Goal: Task Accomplishment & Management: Use online tool/utility

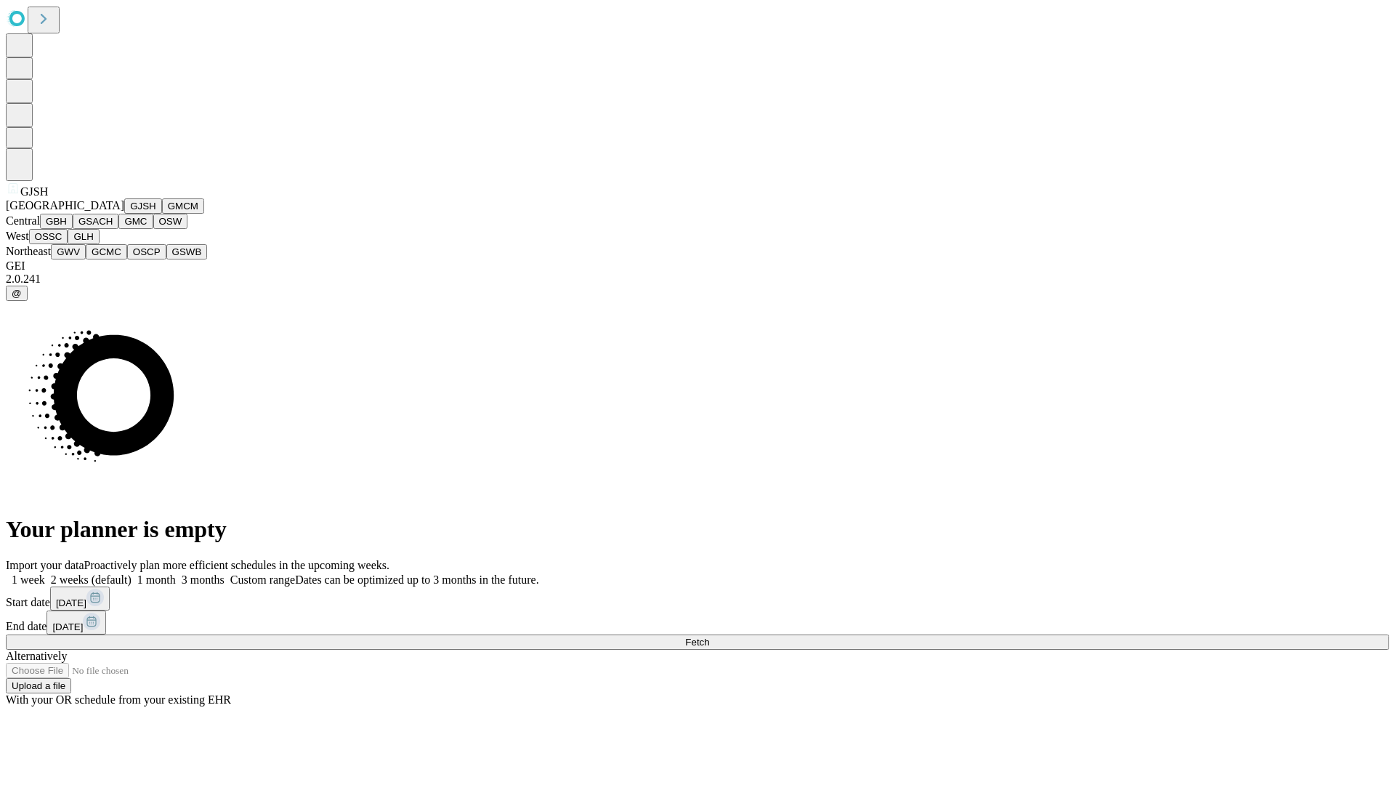
click at [124, 214] on button "GJSH" at bounding box center [143, 205] width 38 height 15
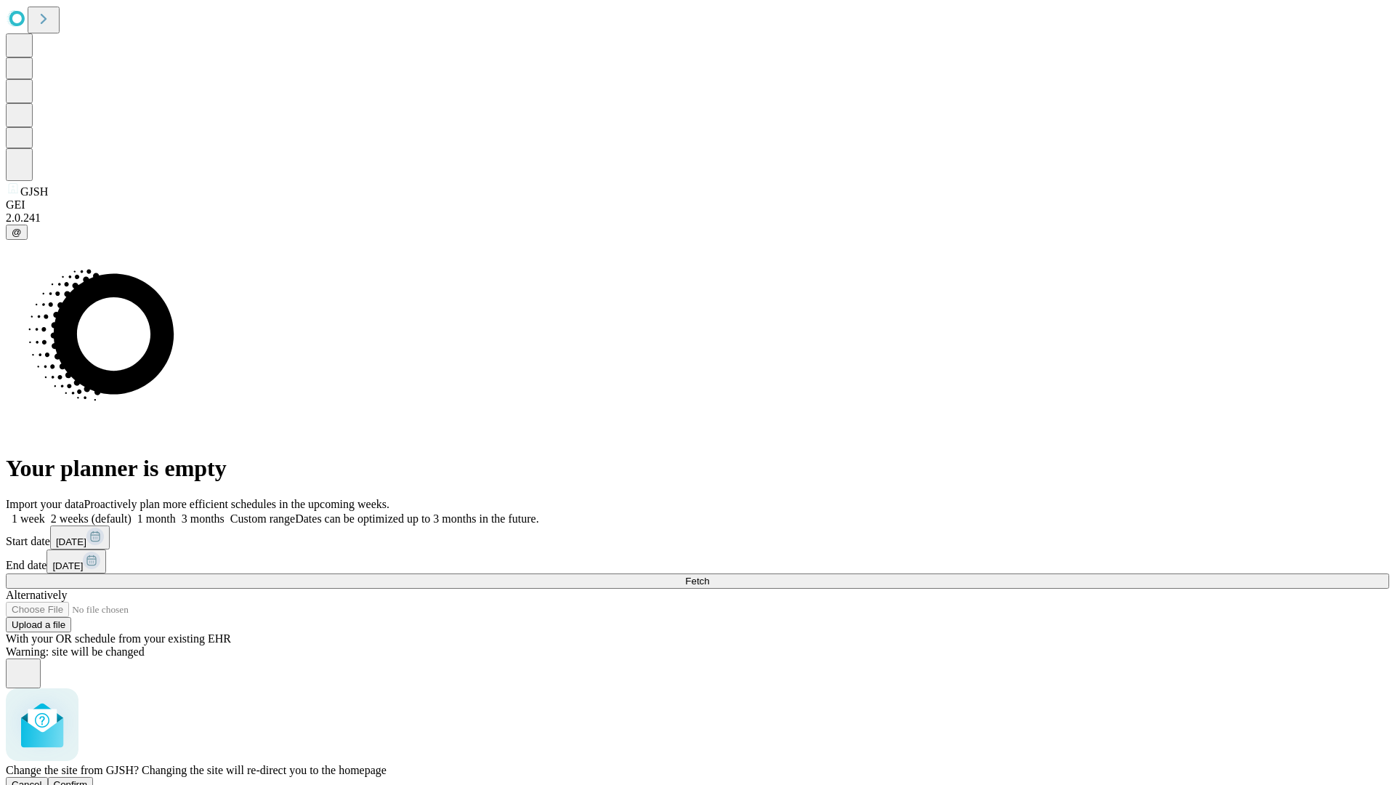
click at [88, 779] on span "Confirm" at bounding box center [71, 784] width 34 height 11
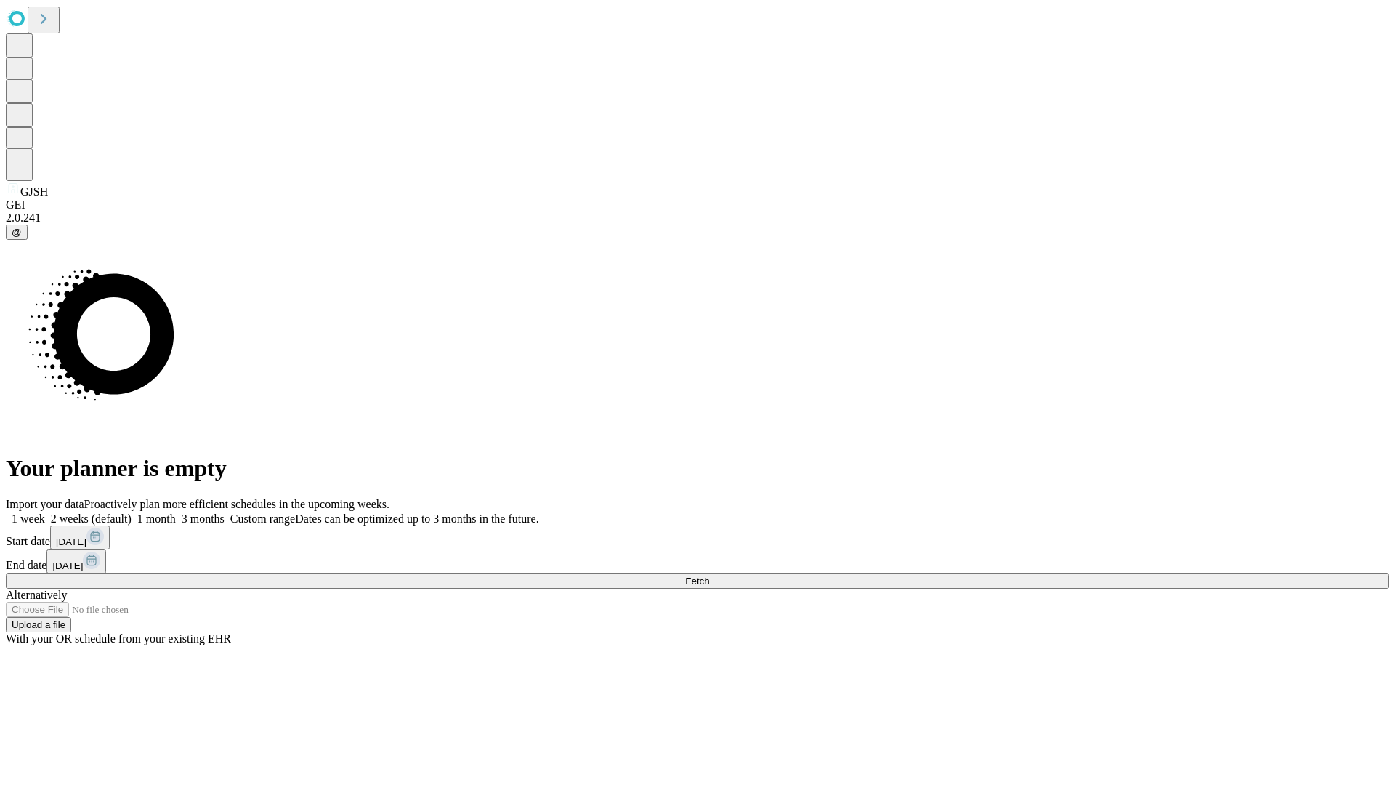
click at [45, 512] on label "1 week" at bounding box center [25, 518] width 39 height 12
click at [709, 575] on span "Fetch" at bounding box center [697, 580] width 24 height 11
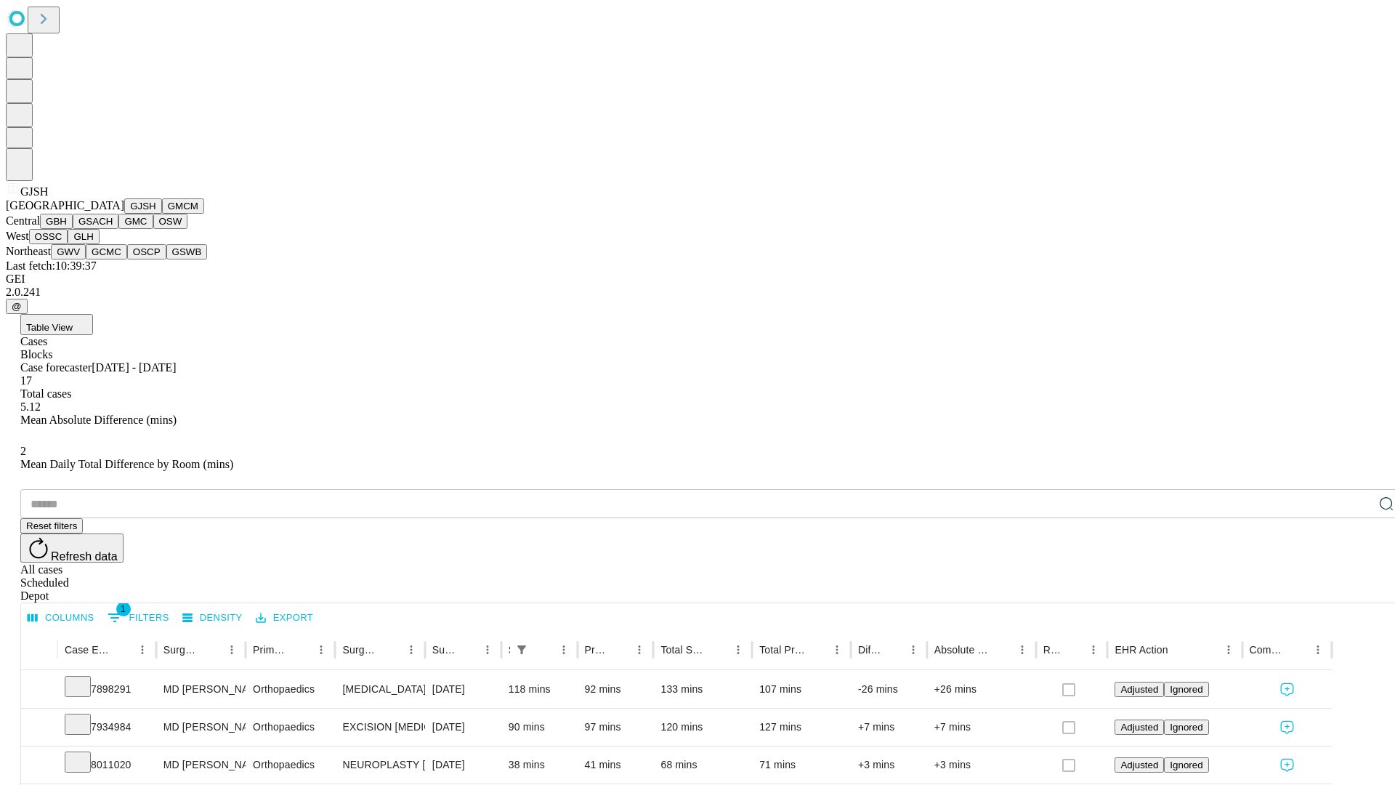
click at [162, 214] on button "GMCM" at bounding box center [183, 205] width 42 height 15
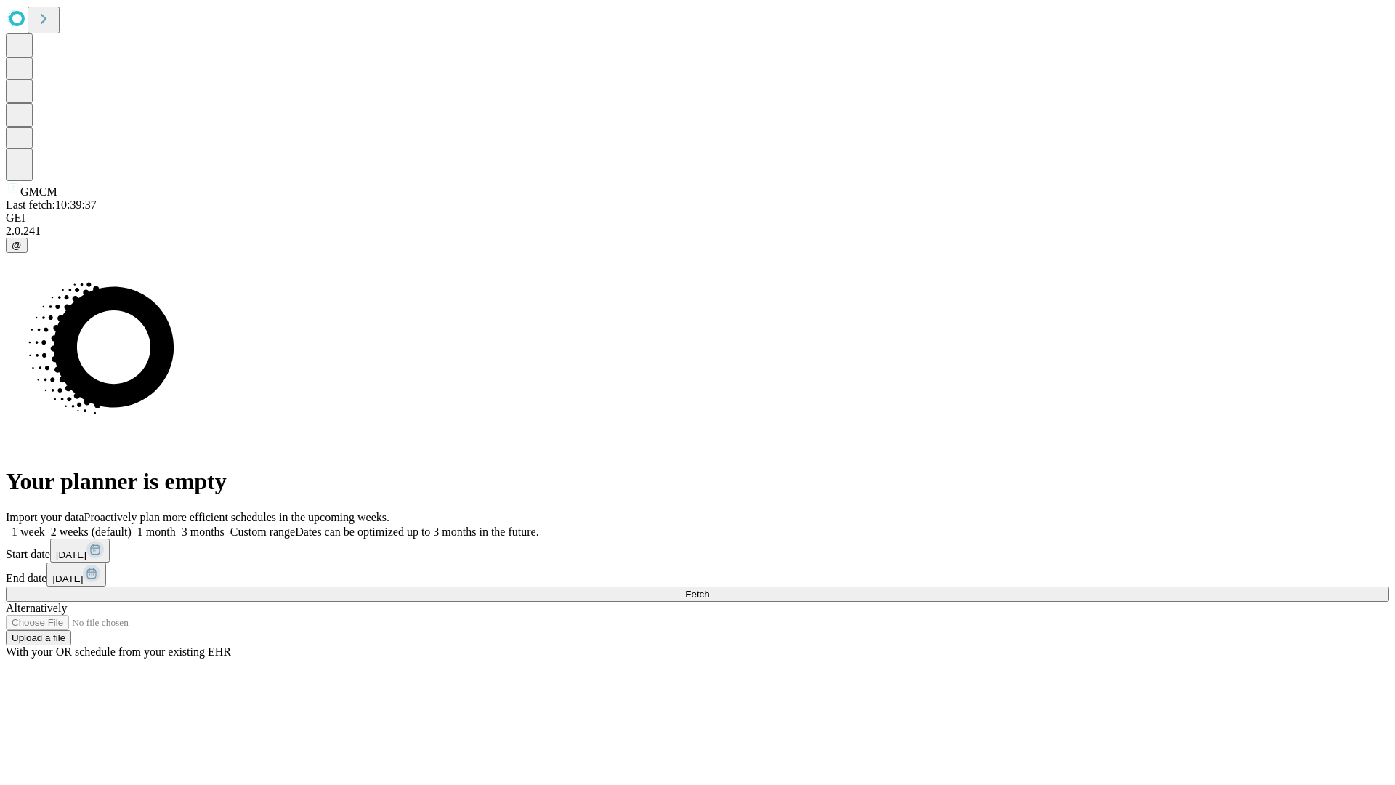
click at [709, 588] on span "Fetch" at bounding box center [697, 593] width 24 height 11
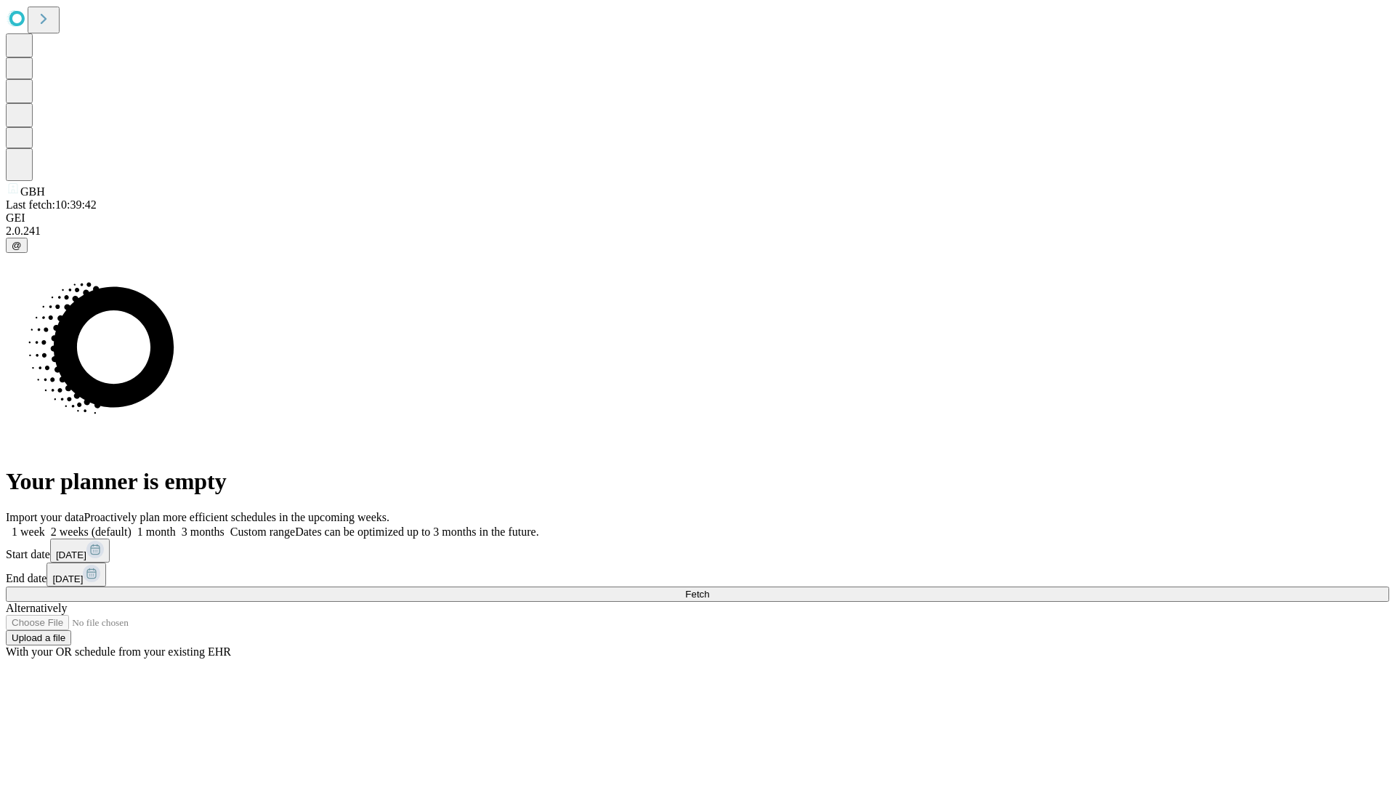
click at [709, 588] on span "Fetch" at bounding box center [697, 593] width 24 height 11
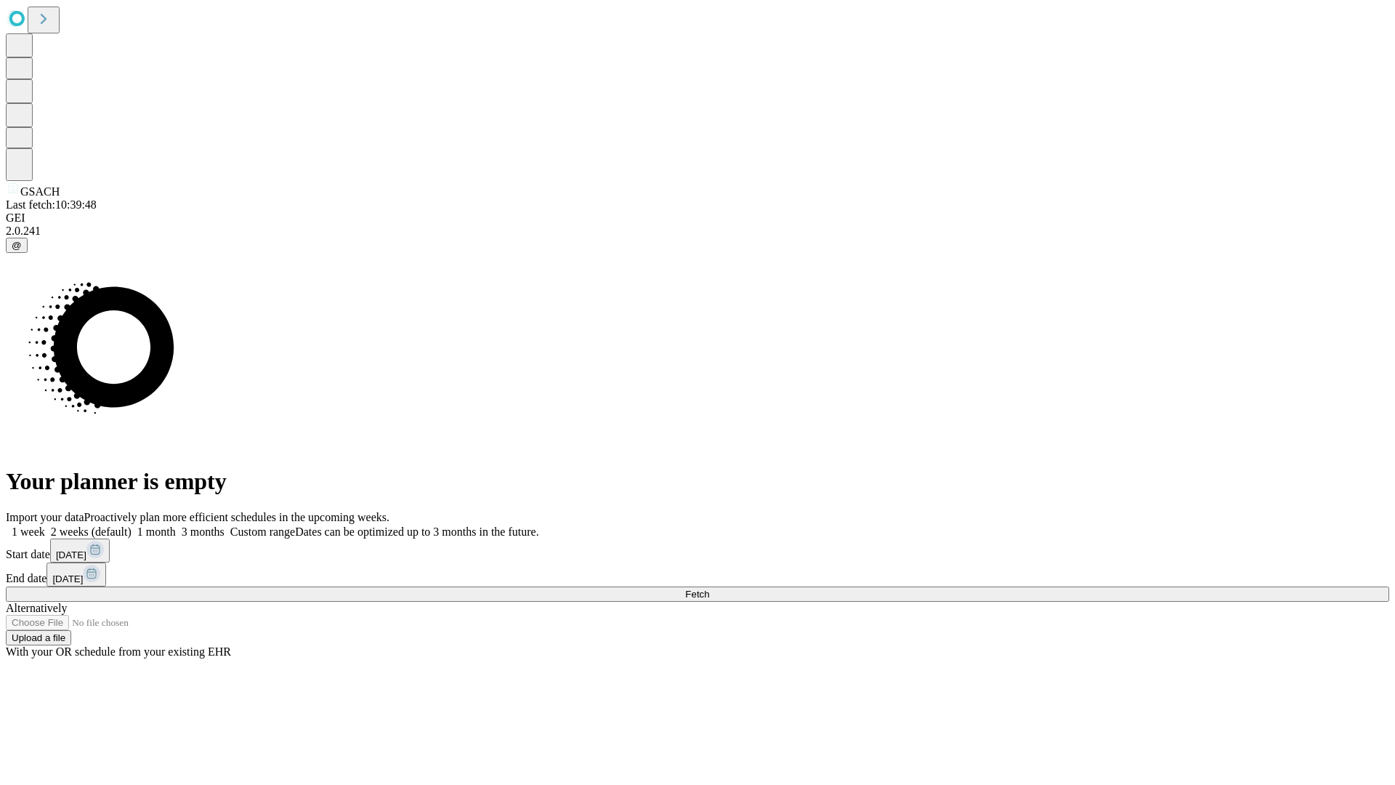
click at [45, 525] on label "1 week" at bounding box center [25, 531] width 39 height 12
click at [709, 588] on span "Fetch" at bounding box center [697, 593] width 24 height 11
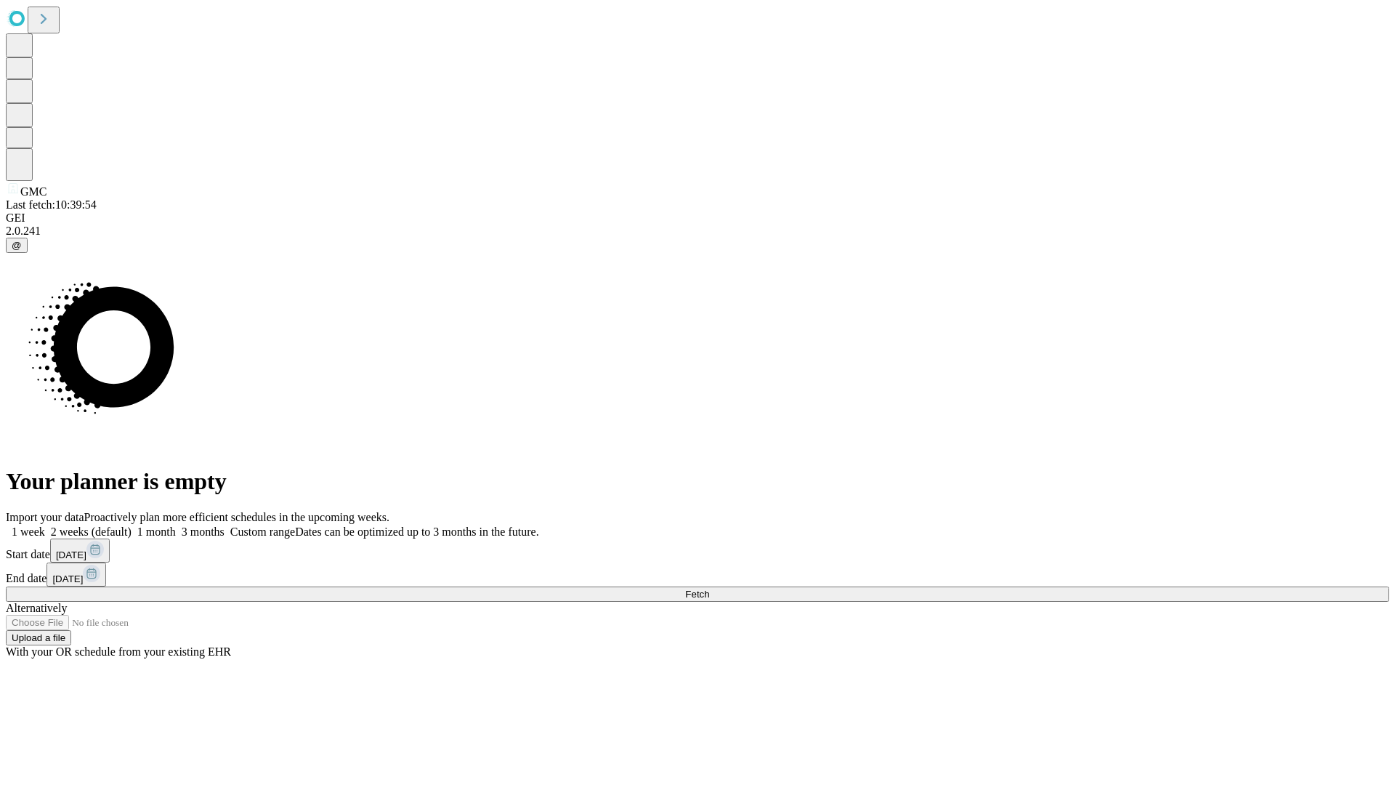
click at [45, 525] on label "1 week" at bounding box center [25, 531] width 39 height 12
click at [709, 588] on span "Fetch" at bounding box center [697, 593] width 24 height 11
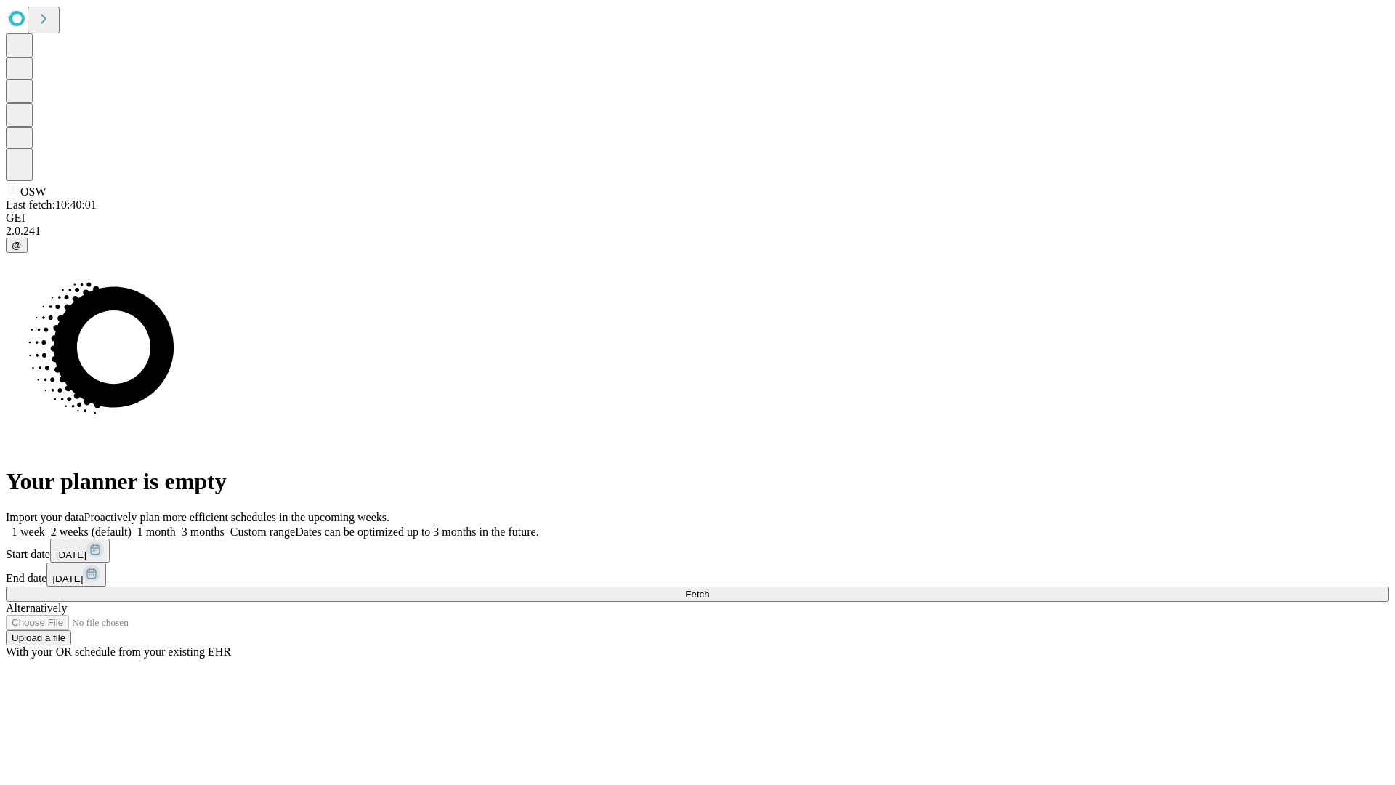
click at [45, 525] on label "1 week" at bounding box center [25, 531] width 39 height 12
click at [709, 588] on span "Fetch" at bounding box center [697, 593] width 24 height 11
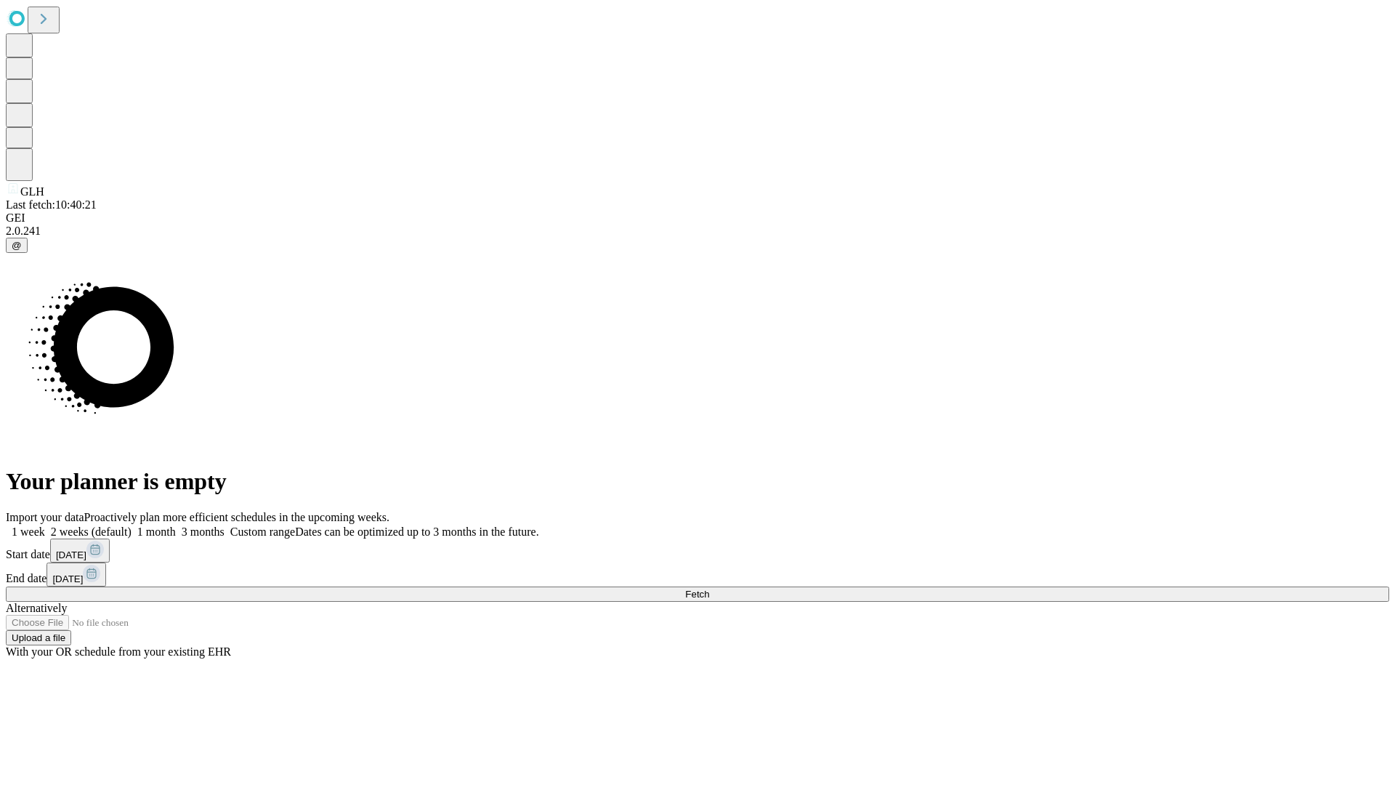
click at [45, 525] on label "1 week" at bounding box center [25, 531] width 39 height 12
click at [709, 588] on span "Fetch" at bounding box center [697, 593] width 24 height 11
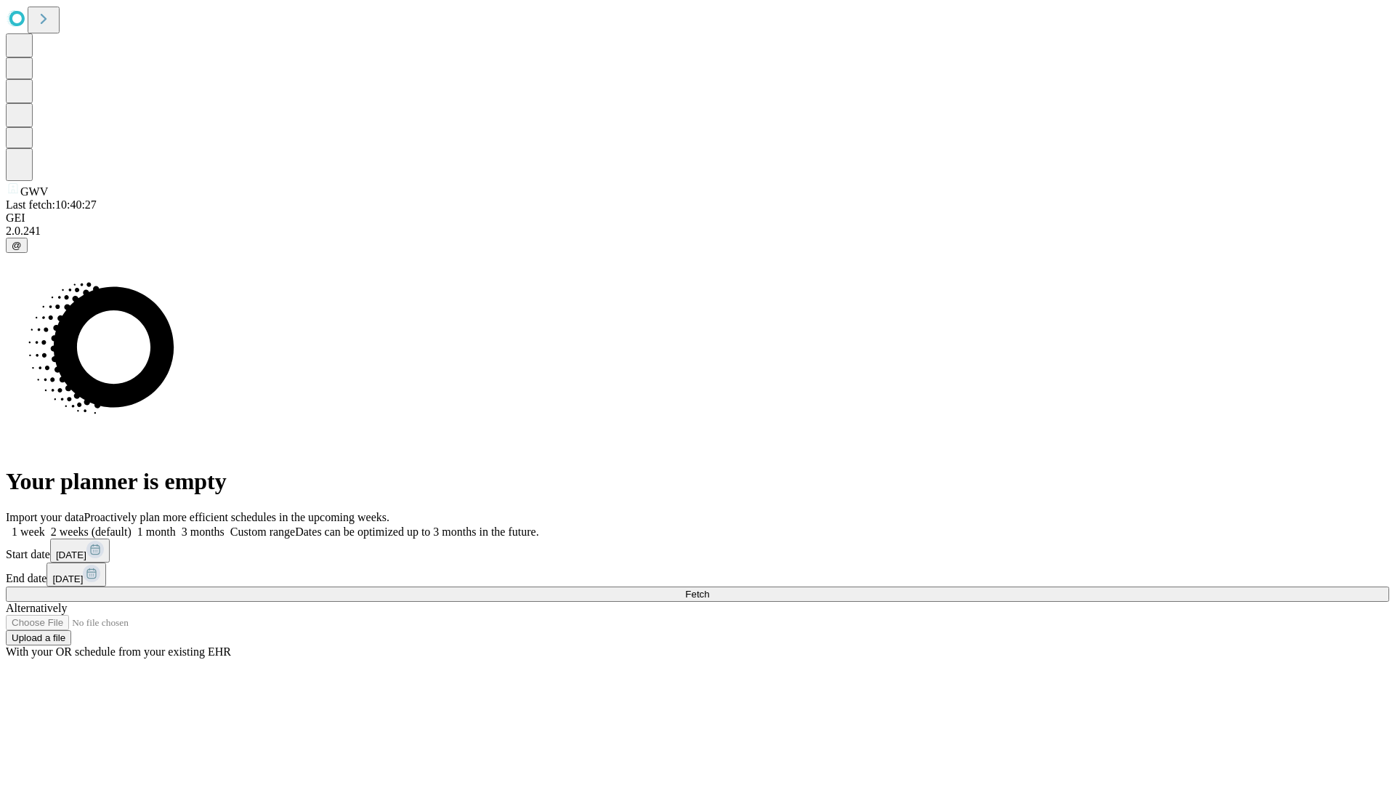
click at [709, 588] on span "Fetch" at bounding box center [697, 593] width 24 height 11
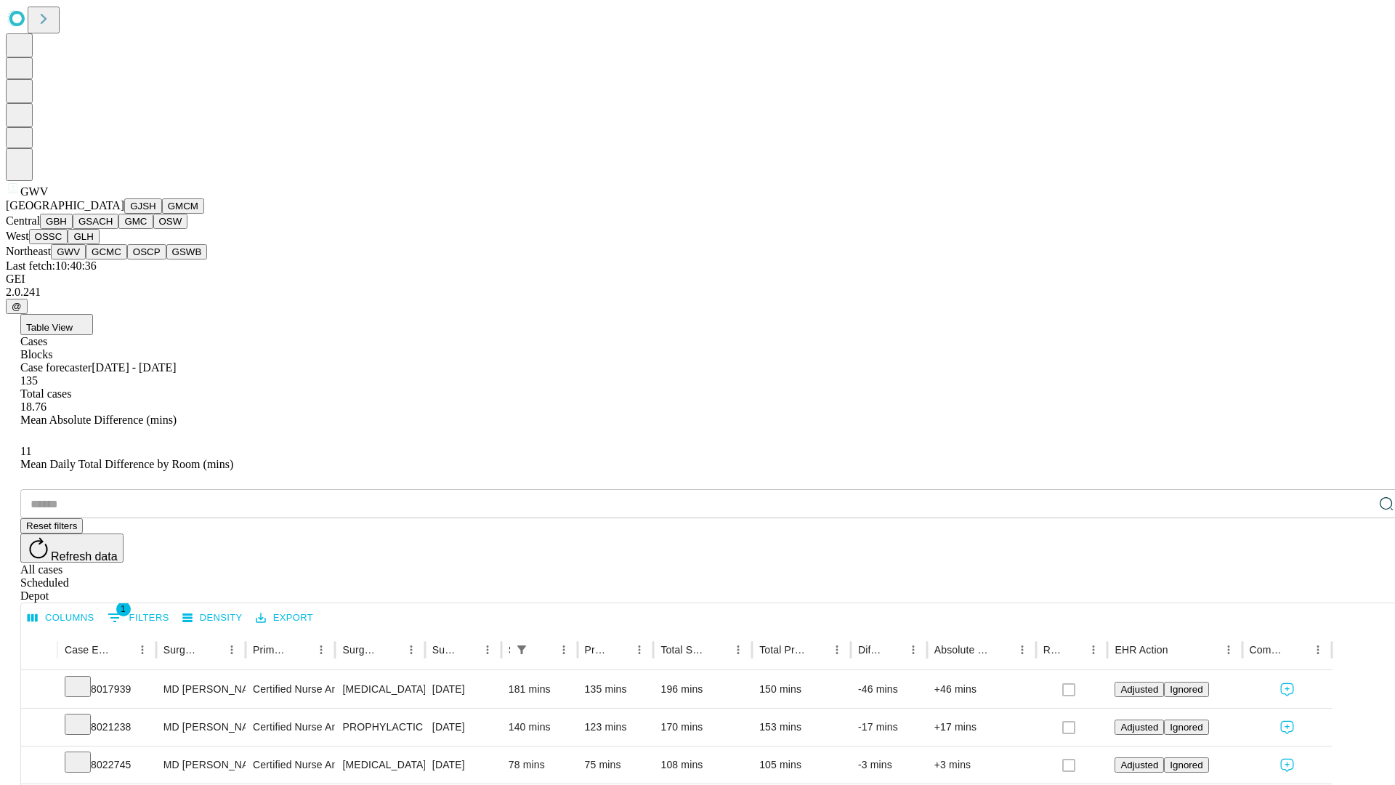
click at [113, 259] on button "GCMC" at bounding box center [106, 251] width 41 height 15
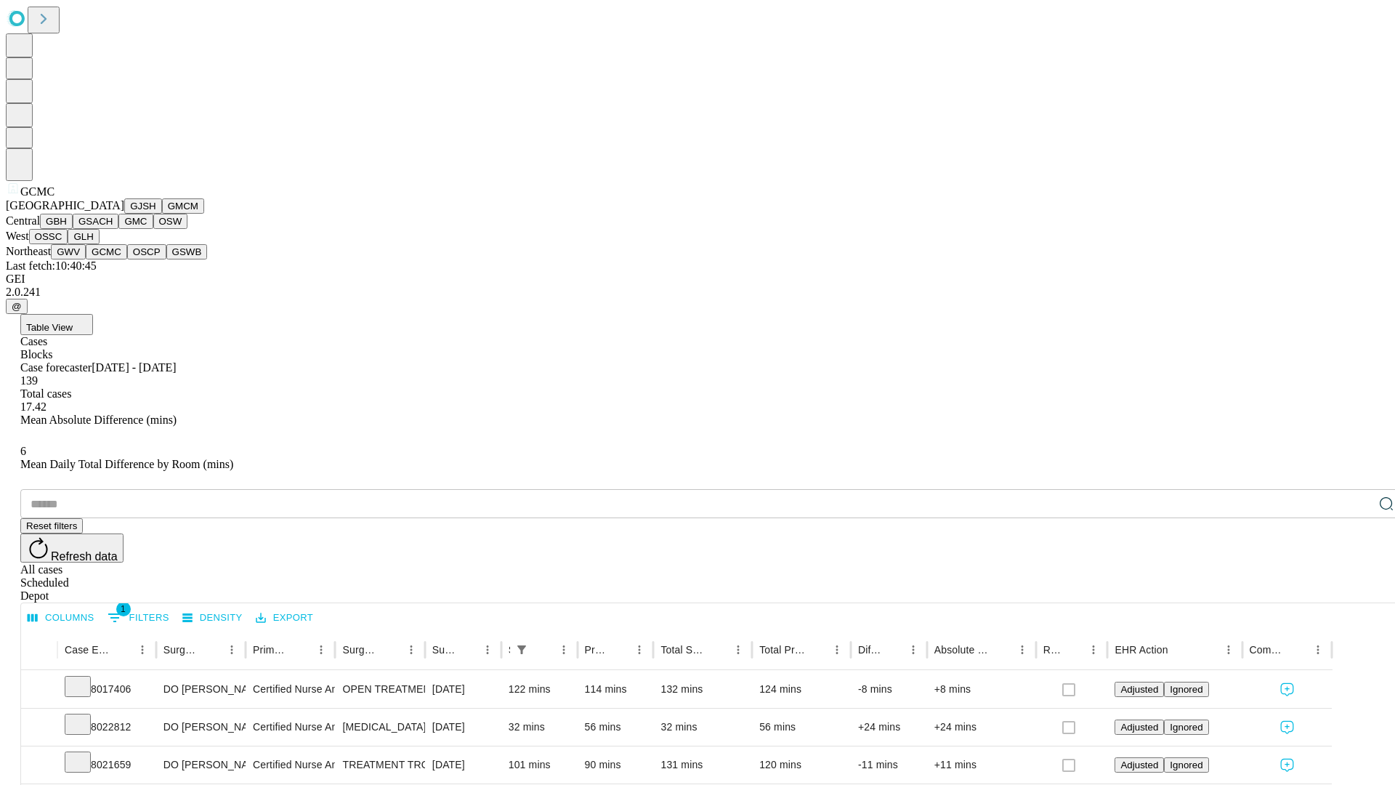
click at [127, 259] on button "OSCP" at bounding box center [146, 251] width 39 height 15
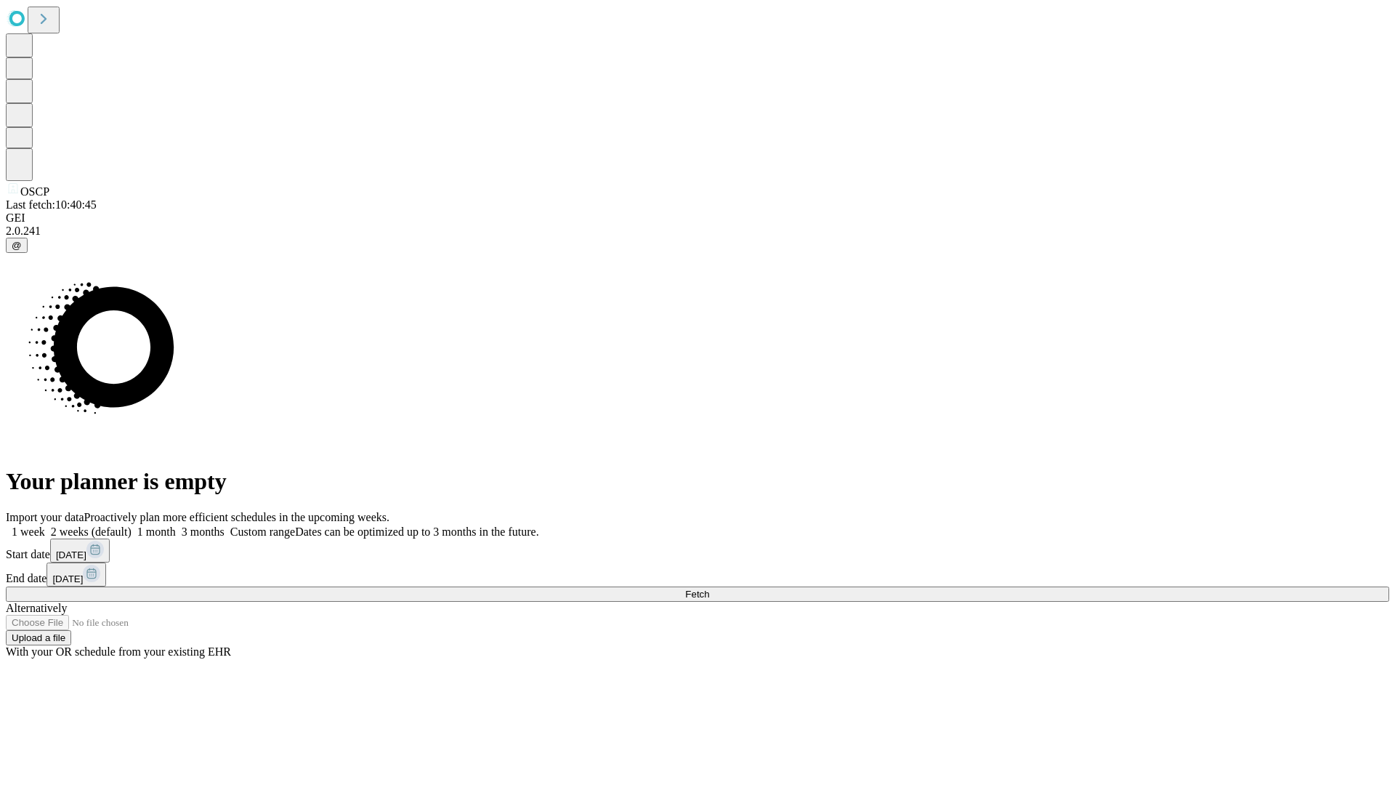
click at [45, 525] on label "1 week" at bounding box center [25, 531] width 39 height 12
click at [709, 588] on span "Fetch" at bounding box center [697, 593] width 24 height 11
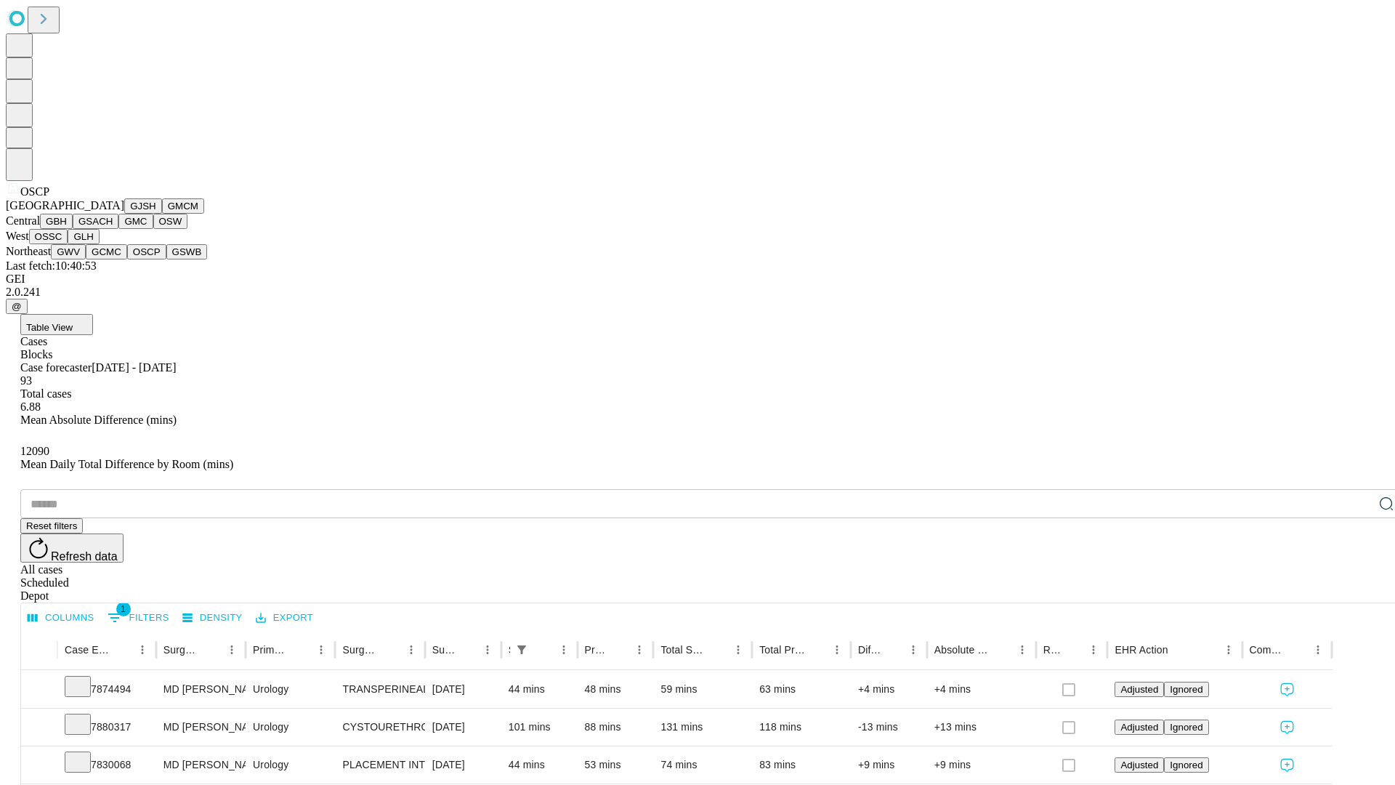
click at [166, 259] on button "GSWB" at bounding box center [186, 251] width 41 height 15
